Goal: Task Accomplishment & Management: Manage account settings

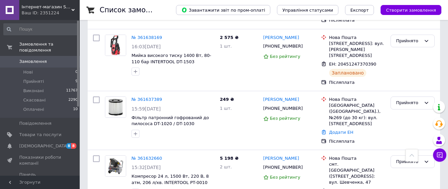
scroll to position [232, 0]
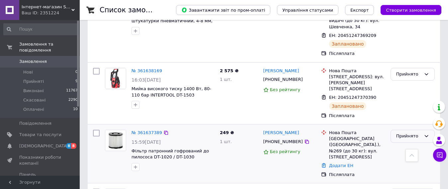
click at [413, 132] on div "Прийнято" at bounding box center [408, 135] width 25 height 7
click at [405, 156] on li "Скасовано" at bounding box center [412, 162] width 43 height 12
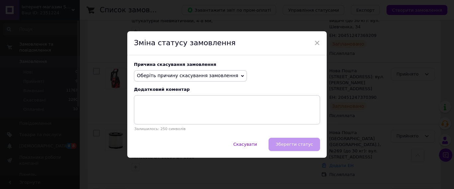
click at [166, 74] on span "Оберіть причину скасування замовлення" at bounding box center [187, 75] width 101 height 5
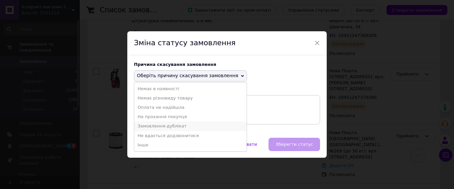
click at [162, 126] on li "Замовлення-дублікат" at bounding box center [190, 125] width 112 height 9
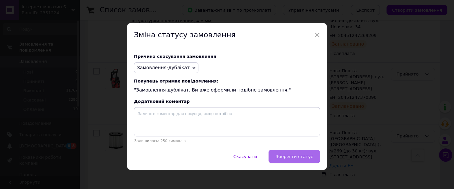
click at [298, 157] on span "Зберегти статус" at bounding box center [294, 156] width 38 height 5
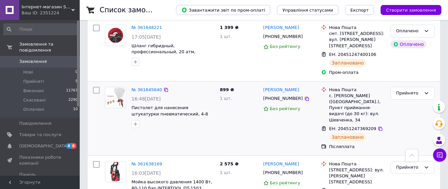
scroll to position [100, 0]
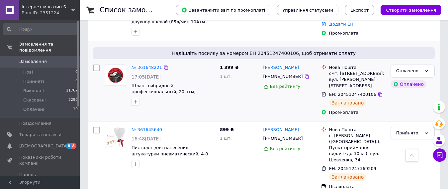
click at [233, 92] on div "1 399 ₴ 1 шт." at bounding box center [238, 90] width 43 height 56
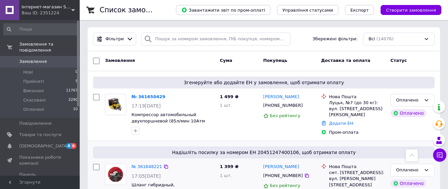
scroll to position [0, 0]
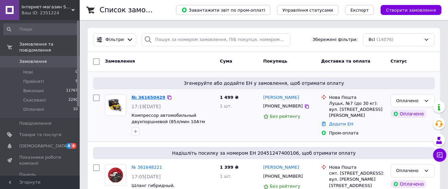
click at [150, 96] on link "№ 361650429" at bounding box center [148, 97] width 34 height 5
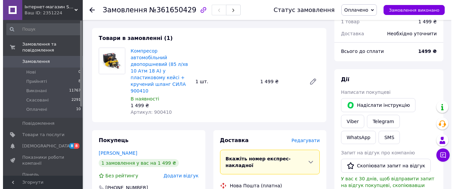
scroll to position [266, 0]
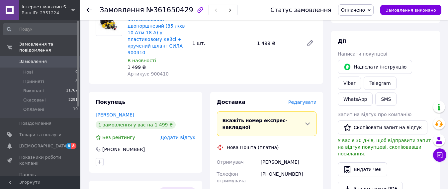
click at [309, 99] on span "Редагувати" at bounding box center [302, 101] width 28 height 5
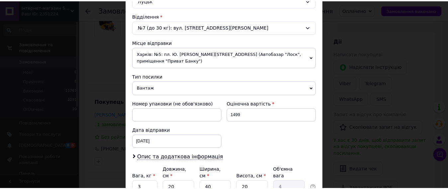
scroll to position [252, 0]
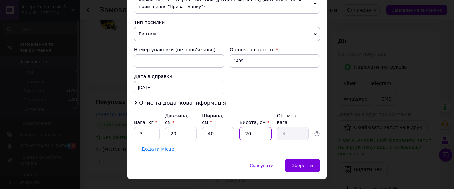
drag, startPoint x: 258, startPoint y: 122, endPoint x: 263, endPoint y: 120, distance: 4.8
click at [263, 127] on input "20" at bounding box center [255, 133] width 32 height 13
type input "2"
type input "0.4"
type input "1"
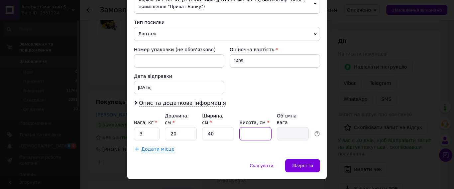
type input "0.2"
type input "15"
type input "3"
type input "15"
click at [306, 163] on span "Зберегти" at bounding box center [302, 165] width 21 height 5
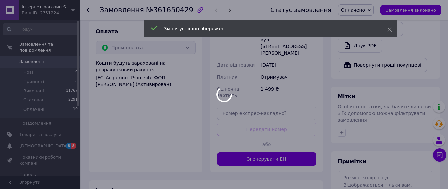
scroll to position [432, 0]
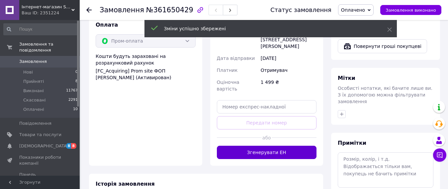
click at [295, 145] on button "Згенерувати ЕН" at bounding box center [267, 151] width 100 height 13
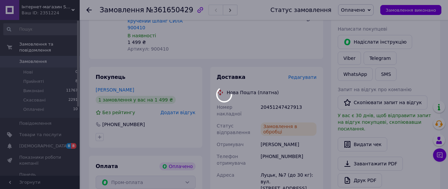
scroll to position [299, 0]
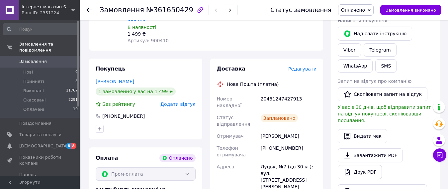
click at [88, 10] on use at bounding box center [88, 9] width 5 height 5
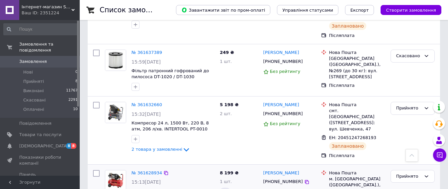
scroll to position [332, 0]
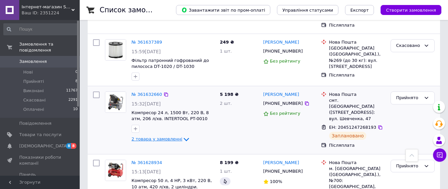
click at [184, 138] on icon at bounding box center [186, 139] width 5 height 3
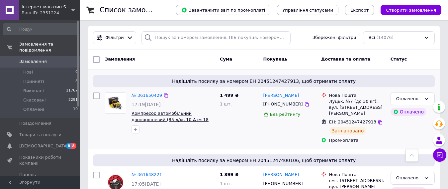
scroll to position [0, 0]
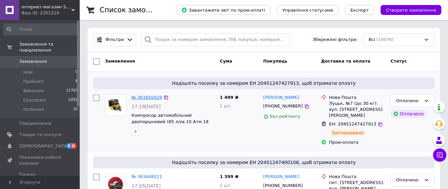
click at [149, 97] on link "№ 361650429" at bounding box center [146, 97] width 31 height 5
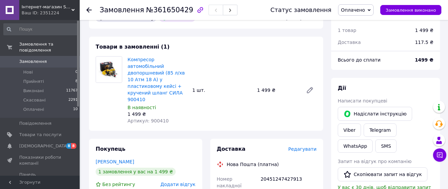
scroll to position [232, 0]
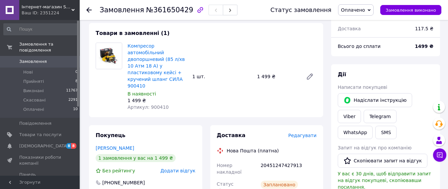
click at [91, 11] on icon at bounding box center [88, 9] width 5 height 5
